Goal: Information Seeking & Learning: Understand process/instructions

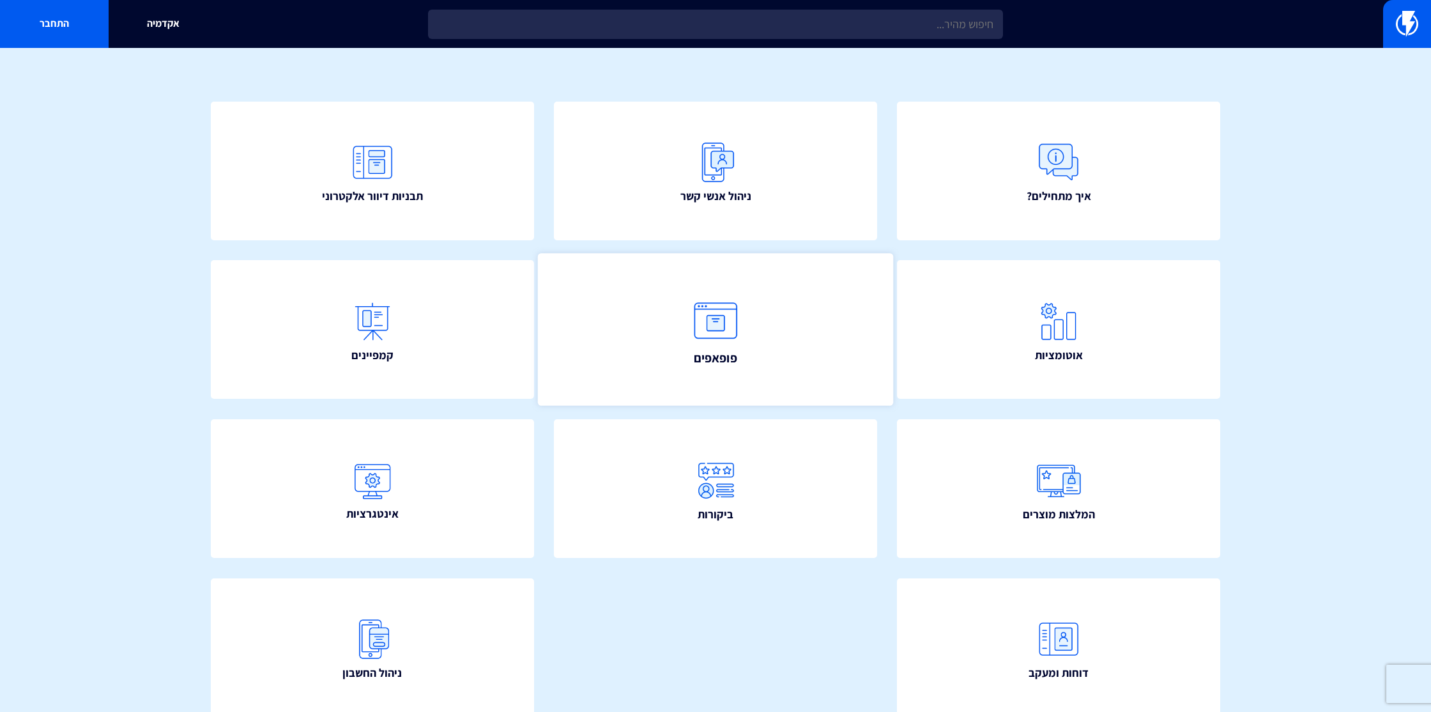
scroll to position [89, 0]
click at [707, 319] on img at bounding box center [716, 322] width 56 height 56
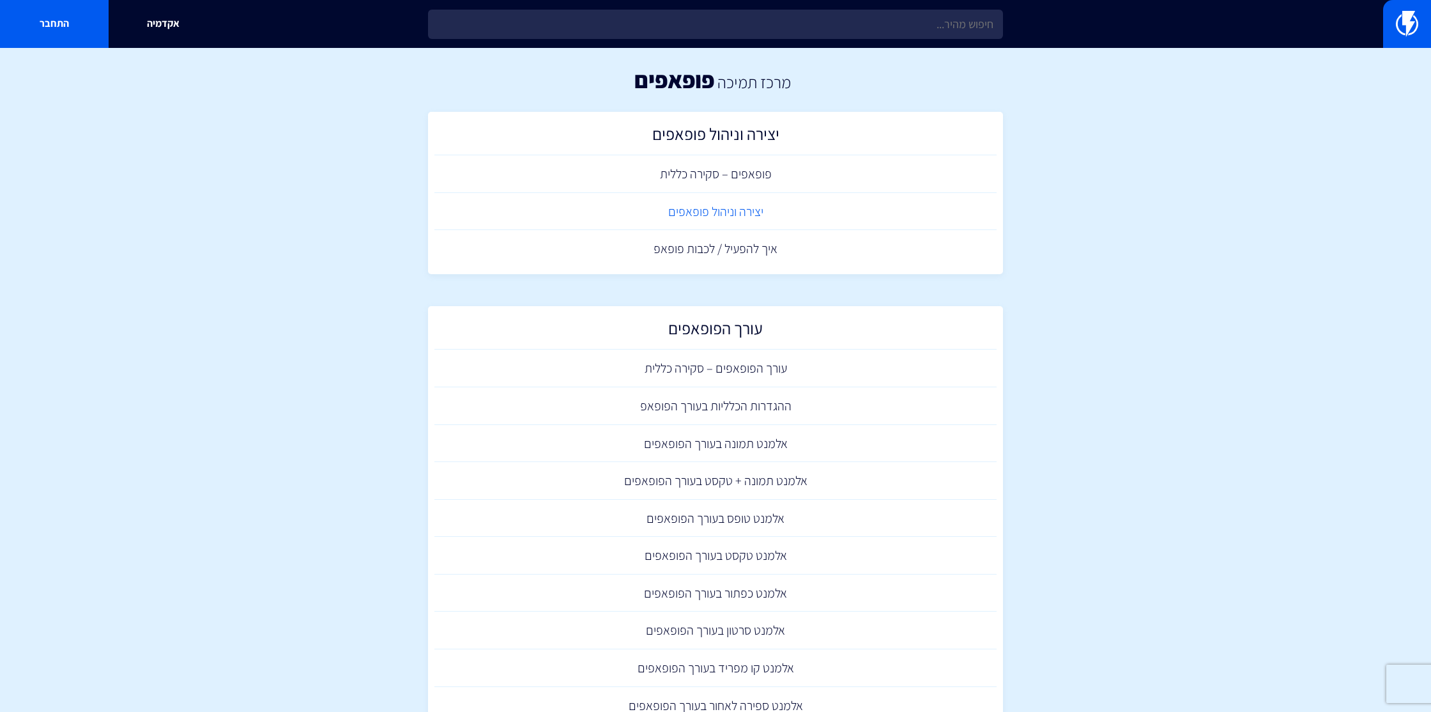
click at [762, 209] on link "יצירה וניהול פופאפים" at bounding box center [715, 212] width 562 height 38
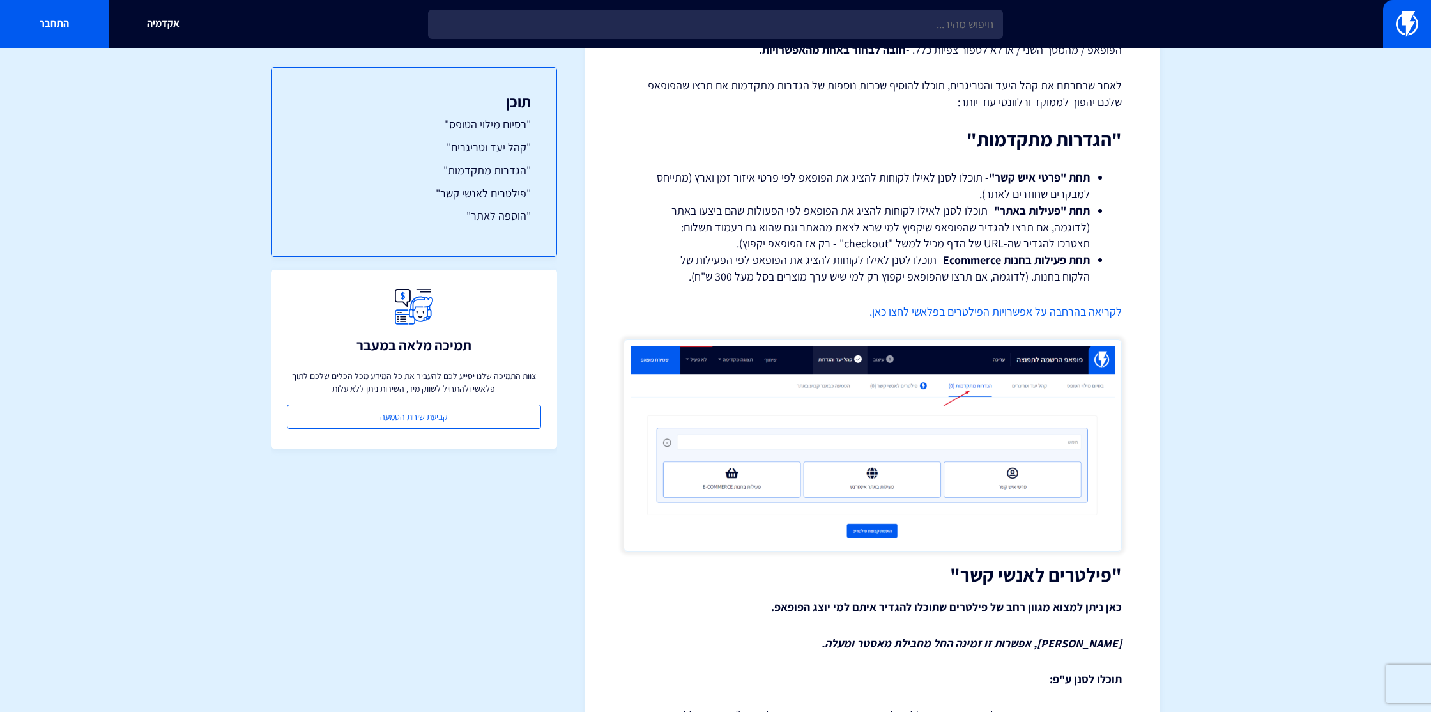
scroll to position [2633, 0]
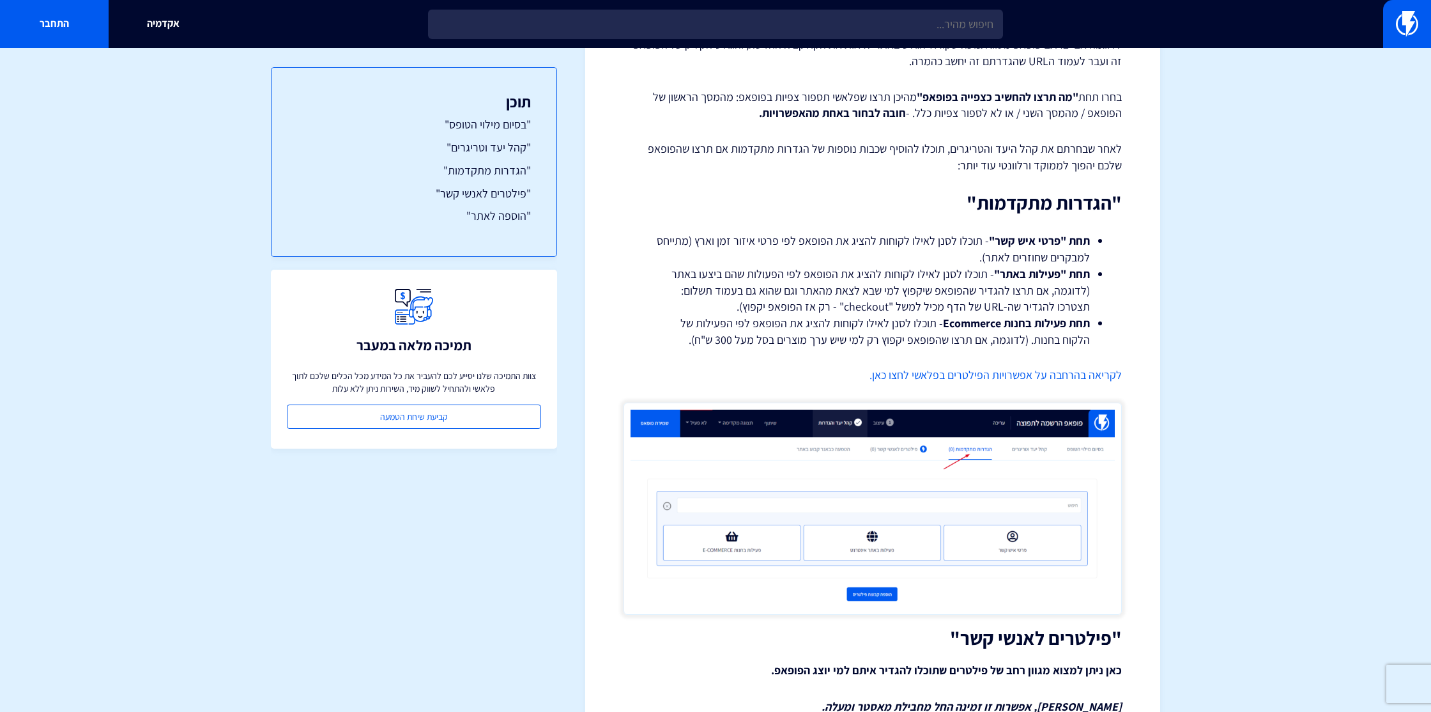
click at [1078, 379] on link "לקריאה בהרחבה על אפשרויות הפילטרים בפלאשי לחצו כאן." at bounding box center [996, 374] width 252 height 15
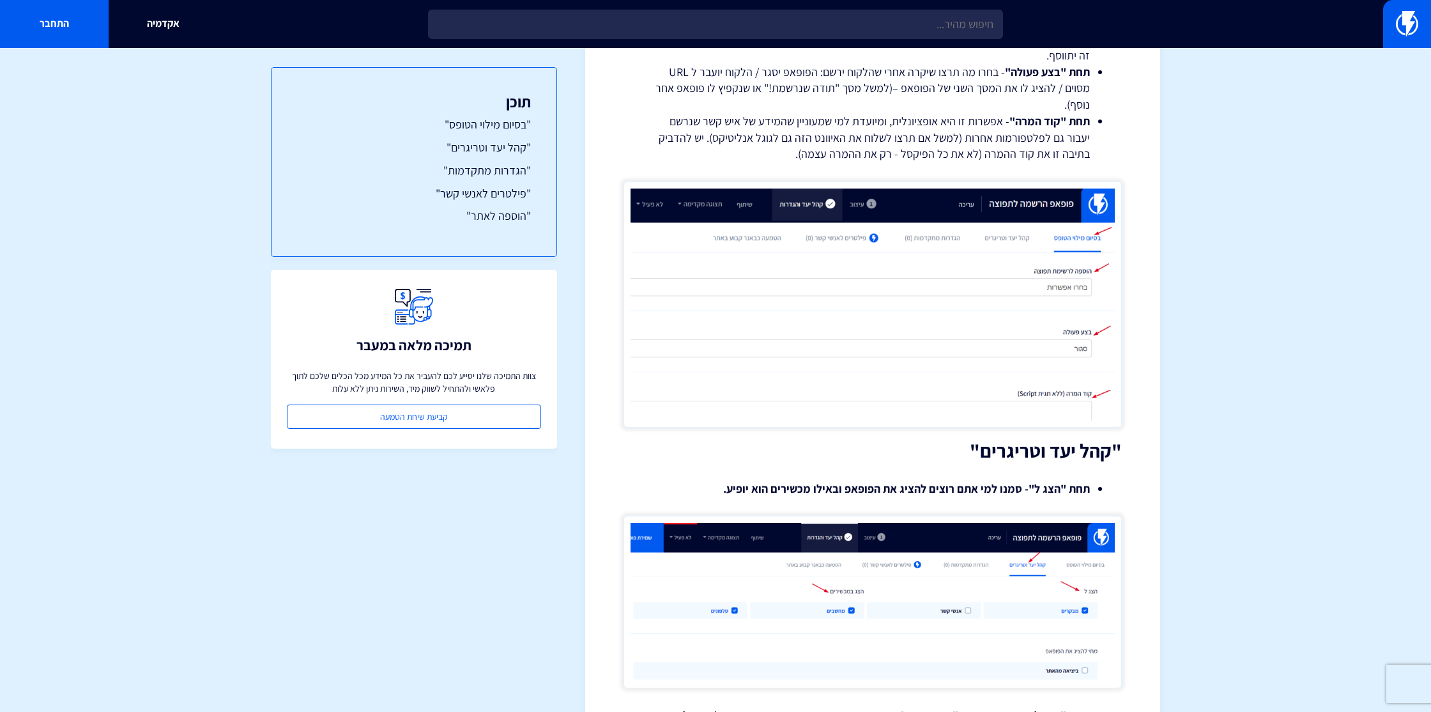
scroll to position [650, 0]
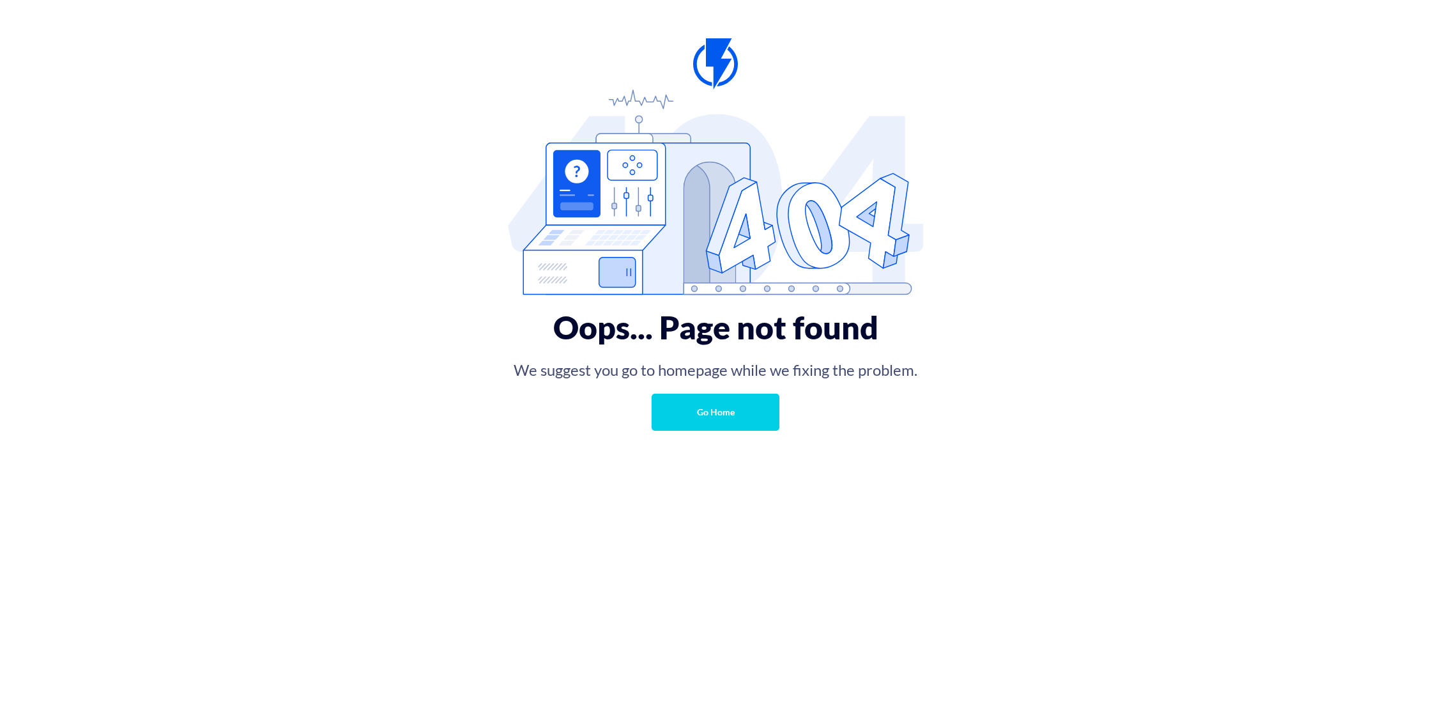
click at [719, 414] on link "Go Home" at bounding box center [716, 412] width 128 height 37
